Goal: Task Accomplishment & Management: Manage account settings

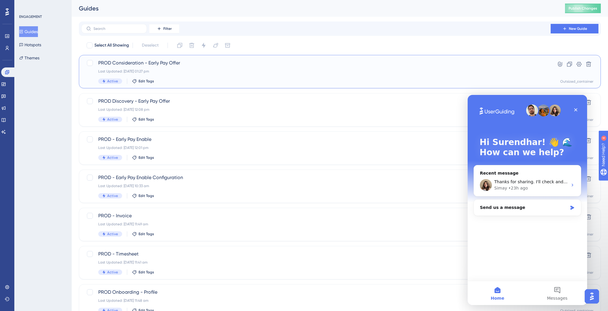
click at [194, 72] on div "Last Updated: 28 Aug 2025 01:27 pm" at bounding box center [316, 71] width 436 height 5
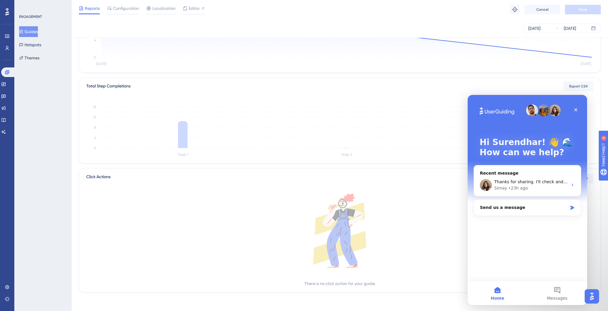
scroll to position [62, 0]
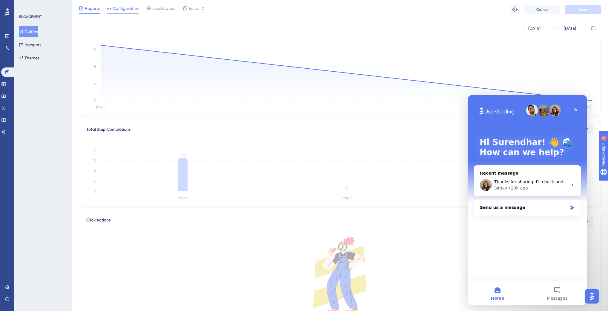
click at [115, 9] on span "Configuration" at bounding box center [126, 8] width 26 height 7
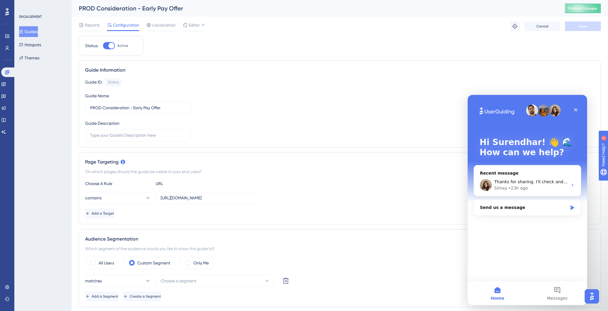
click at [108, 45] on div at bounding box center [109, 45] width 12 height 7
click at [103, 46] on input "Active" at bounding box center [103, 46] width 0 height 0
checkbox input "false"
click at [591, 30] on button "Save" at bounding box center [583, 27] width 36 height 10
click at [585, 8] on span "Publish Changes" at bounding box center [583, 8] width 29 height 5
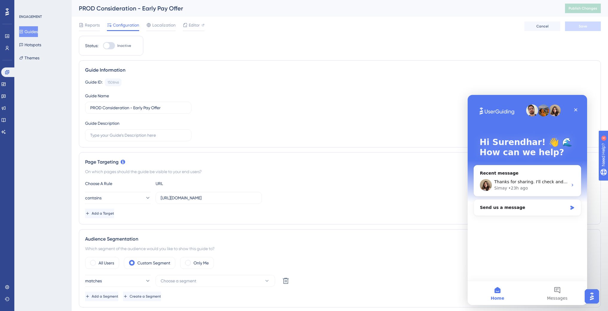
click at [27, 31] on button "Guides" at bounding box center [28, 31] width 19 height 11
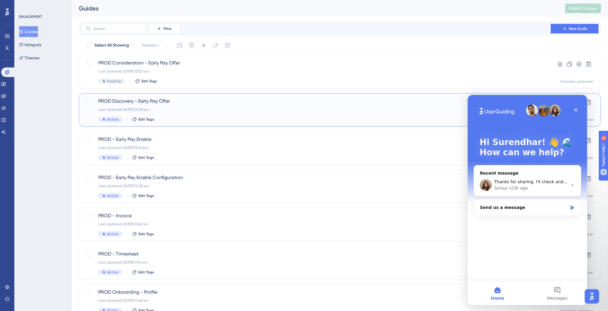
click at [195, 108] on div "Last Updated: [DATE] 12:08 pm" at bounding box center [316, 109] width 436 height 5
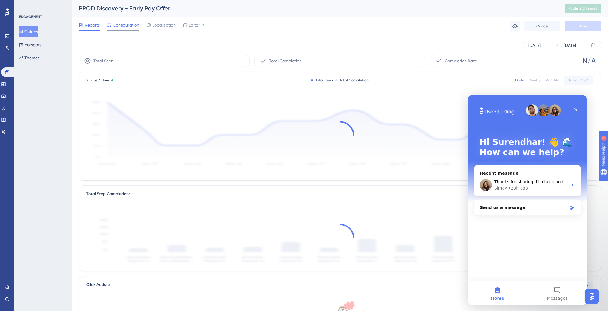
click at [122, 29] on div "Configuration" at bounding box center [123, 27] width 32 height 10
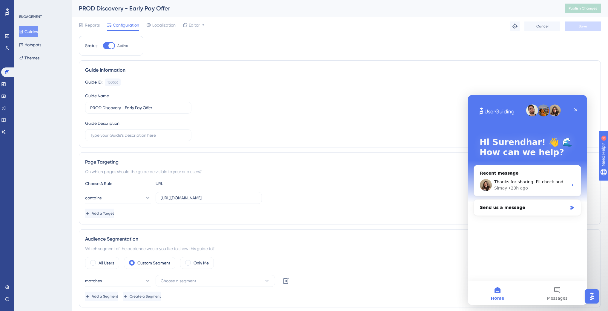
click at [112, 45] on div at bounding box center [111, 46] width 6 height 6
click at [103, 46] on input "Active" at bounding box center [103, 46] width 0 height 0
checkbox input "false"
click at [583, 27] on span "Save" at bounding box center [583, 26] width 8 height 5
click at [583, 10] on span "Publish Changes" at bounding box center [583, 8] width 29 height 5
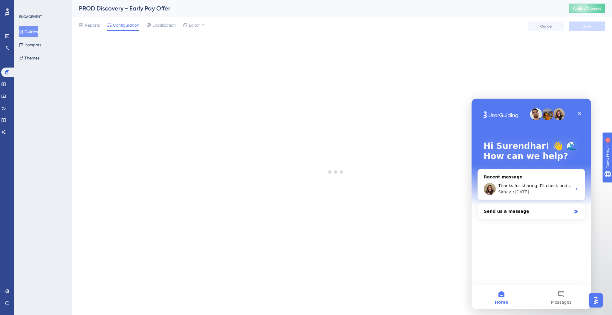
click at [38, 31] on button "Guides" at bounding box center [28, 31] width 19 height 11
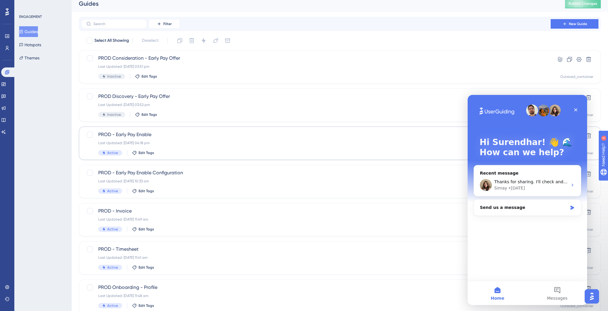
scroll to position [7, 0]
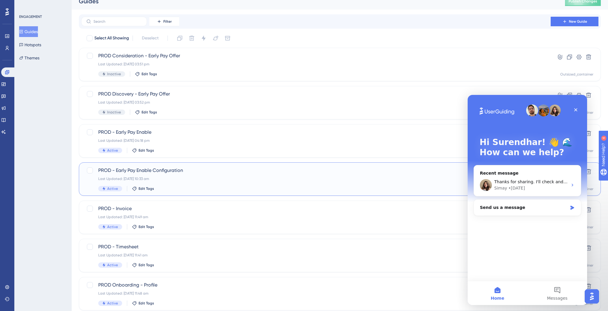
click at [199, 177] on div "Last Updated: [DATE] 10:33 am" at bounding box center [316, 179] width 436 height 5
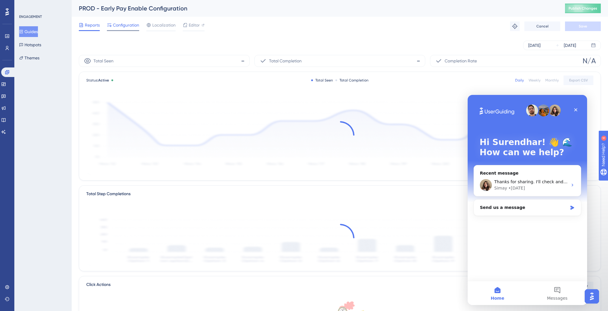
click at [127, 28] on span "Configuration" at bounding box center [126, 25] width 26 height 7
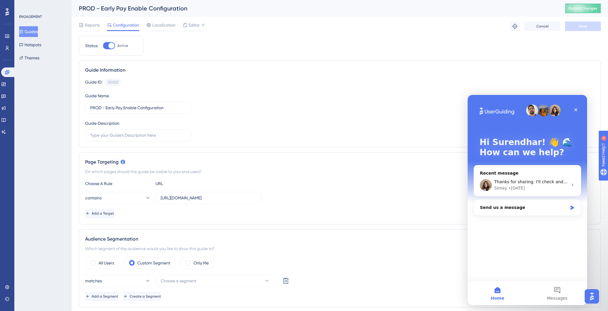
click at [112, 50] on div "Status: Active" at bounding box center [111, 46] width 65 height 20
click at [112, 47] on div at bounding box center [111, 46] width 6 height 6
click at [103, 46] on input "Active" at bounding box center [103, 46] width 0 height 0
checkbox input "false"
click at [581, 27] on span "Save" at bounding box center [583, 26] width 8 height 5
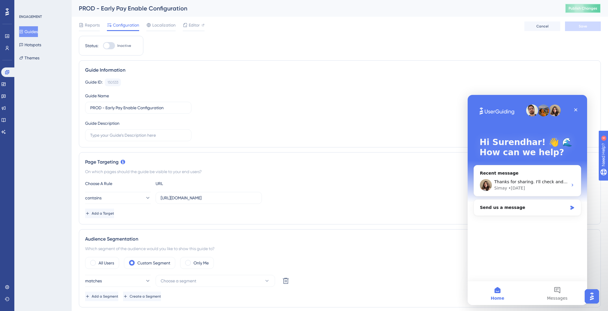
click at [584, 3] on div "PROD - Early Pay Enable Configuration Publish Changes" at bounding box center [340, 8] width 537 height 17
click at [588, 11] on button "Publish Changes" at bounding box center [583, 9] width 36 height 10
click at [30, 31] on button "Guides" at bounding box center [28, 31] width 19 height 11
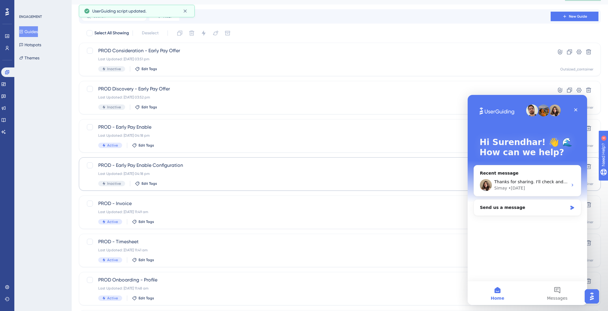
scroll to position [12, 0]
click at [178, 144] on div "Active Edit Tags" at bounding box center [316, 145] width 436 height 5
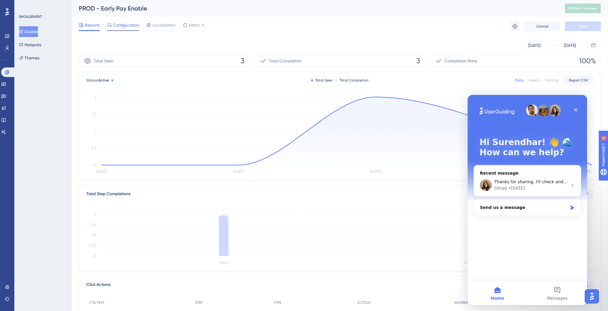
click at [127, 24] on span "Configuration" at bounding box center [126, 25] width 26 height 7
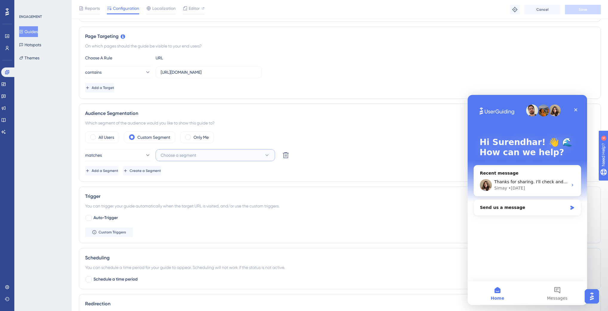
click at [182, 149] on button "Choose a segment" at bounding box center [215, 155] width 119 height 12
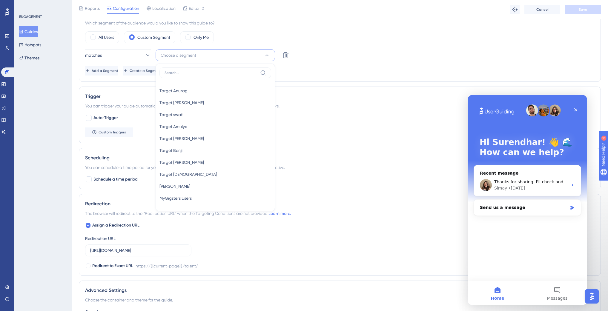
scroll to position [84, 0]
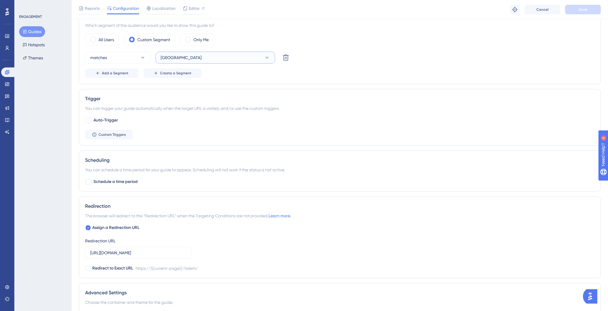
click at [184, 57] on button "[GEOGRAPHIC_DATA]" at bounding box center [215, 58] width 119 height 12
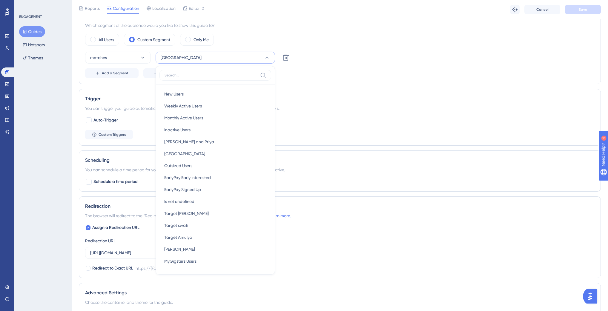
scroll to position [240, 0]
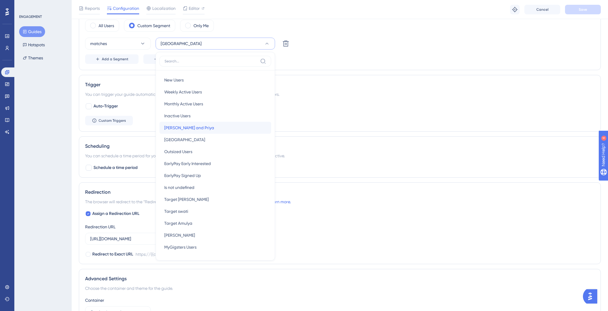
click at [197, 123] on div "Suren and Priya Suren and Priya" at bounding box center [215, 128] width 102 height 12
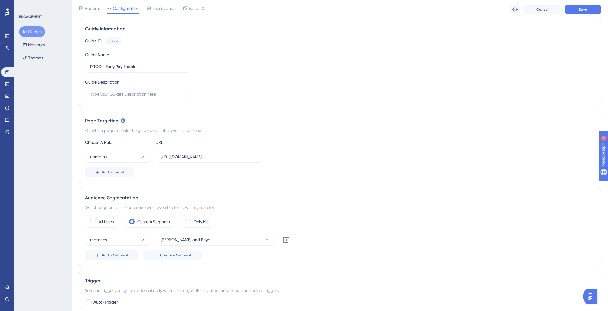
scroll to position [0, 0]
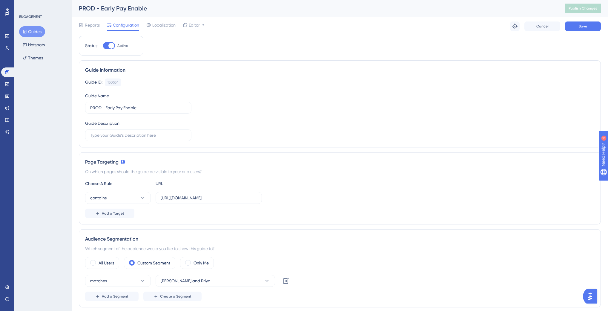
click at [0, 0] on div "Performance Users Engagement Widgets Feedback Product Updates Knowledge Base AI…" at bounding box center [0, 0] width 0 height 0
click at [590, 28] on button "Save" at bounding box center [583, 27] width 36 height 10
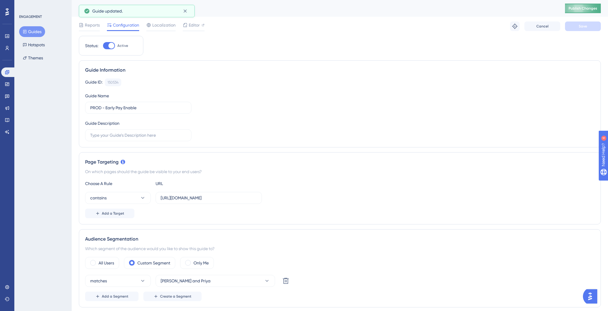
click at [580, 11] on button "Publish Changes" at bounding box center [583, 9] width 36 height 10
click at [41, 33] on button "Guides" at bounding box center [32, 31] width 26 height 11
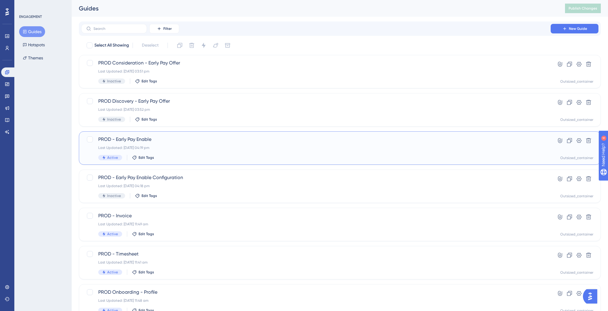
click at [182, 150] on div "Last Updated: [DATE] 04:19 pm" at bounding box center [316, 147] width 436 height 5
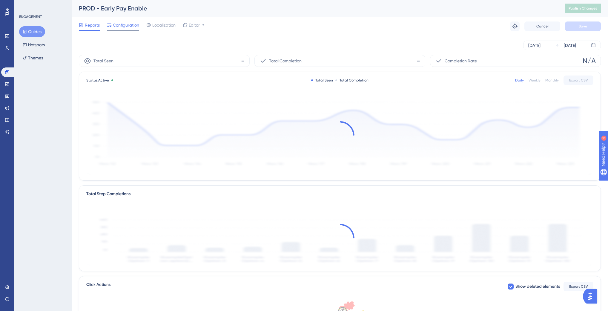
click at [125, 28] on span "Configuration" at bounding box center [126, 25] width 26 height 7
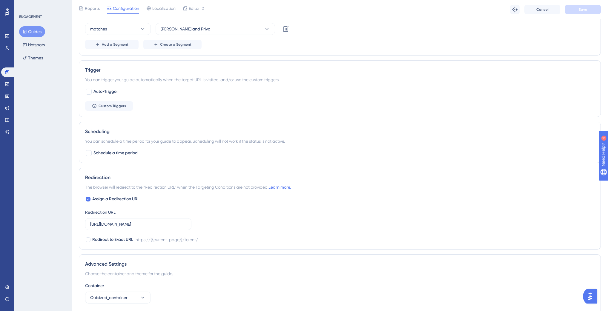
scroll to position [210, 0]
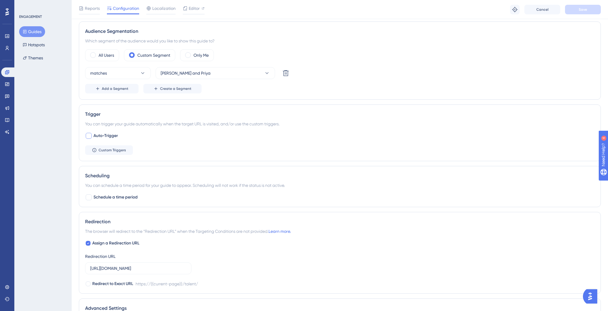
click at [86, 136] on div at bounding box center [89, 136] width 6 height 6
checkbox input "true"
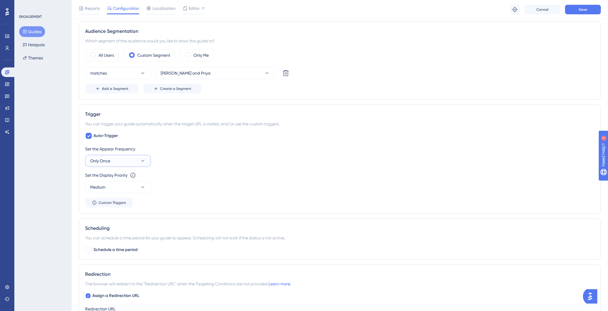
click at [109, 155] on button "Only Once" at bounding box center [118, 161] width 66 height 12
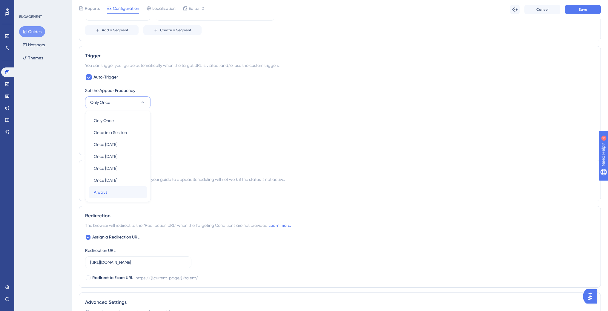
click at [110, 193] on div "Always Always" at bounding box center [118, 192] width 48 height 12
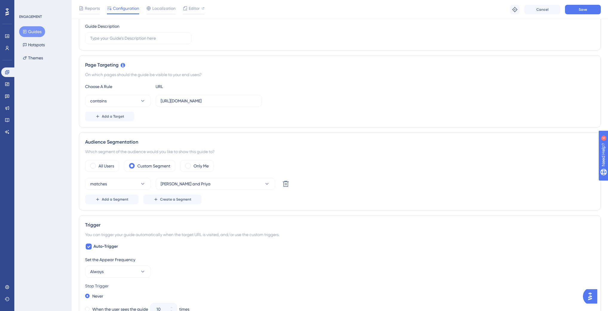
scroll to position [0, 0]
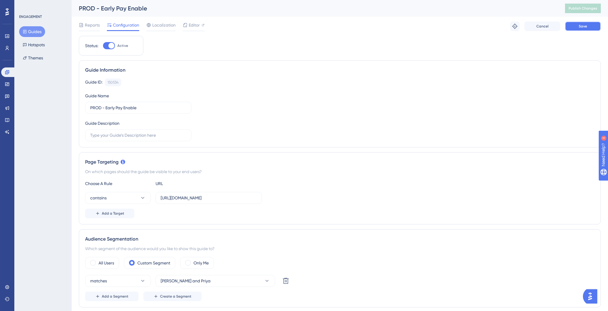
click at [580, 29] on button "Save" at bounding box center [583, 27] width 36 height 10
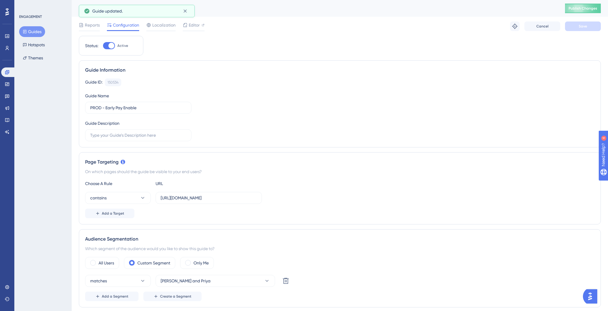
click at [0, 0] on div "PROD - Early Pay Enable Publish Changes" at bounding box center [0, 0] width 0 height 0
click at [587, 7] on span "Publish Changes" at bounding box center [583, 8] width 29 height 5
